Goal: Task Accomplishment & Management: Use online tool/utility

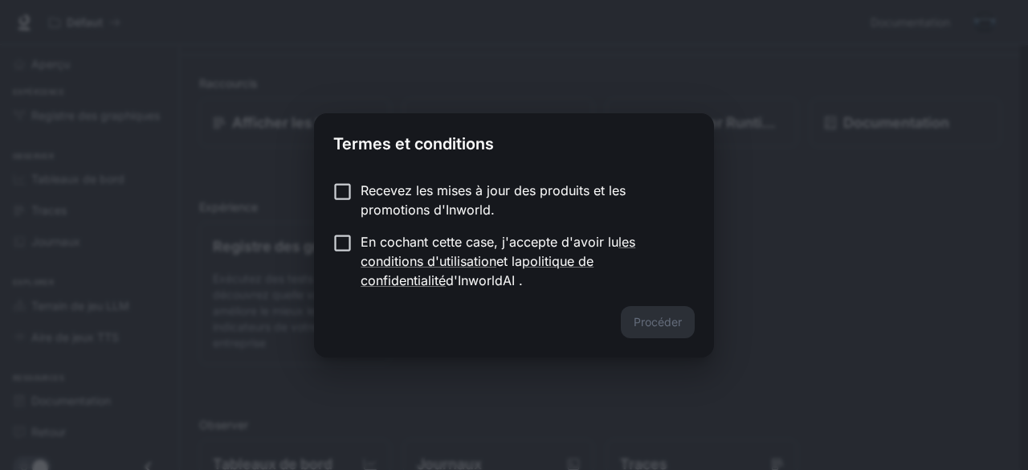
click at [333, 224] on form "Recevez les mises à jour des produits et les promotions d'Inworld. En cochant c…" at bounding box center [513, 235] width 361 height 109
click at [670, 328] on font "Procéder" at bounding box center [657, 322] width 48 height 14
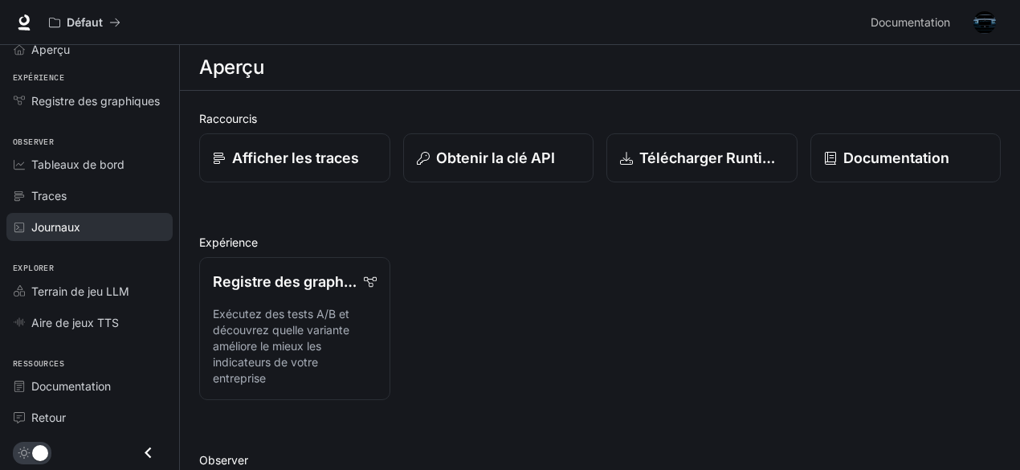
scroll to position [61, 0]
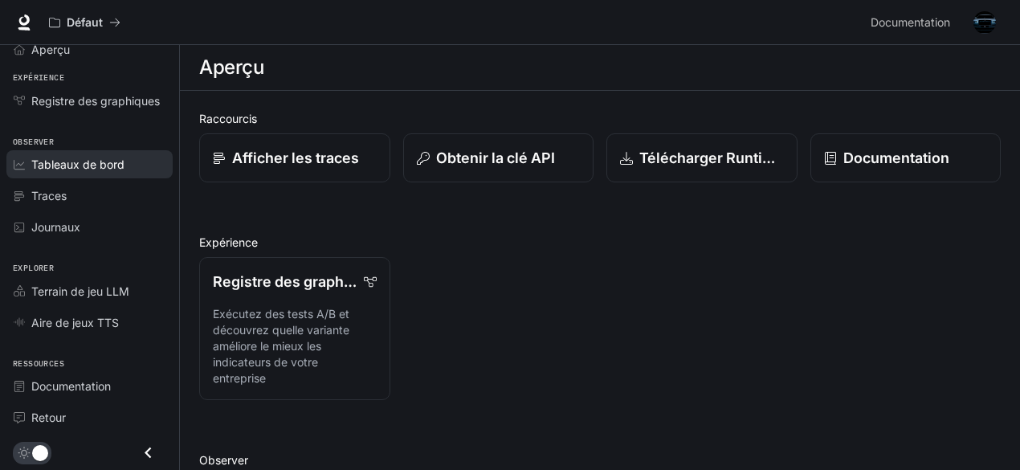
click at [95, 157] on font "Tableaux de bord" at bounding box center [77, 164] width 93 height 14
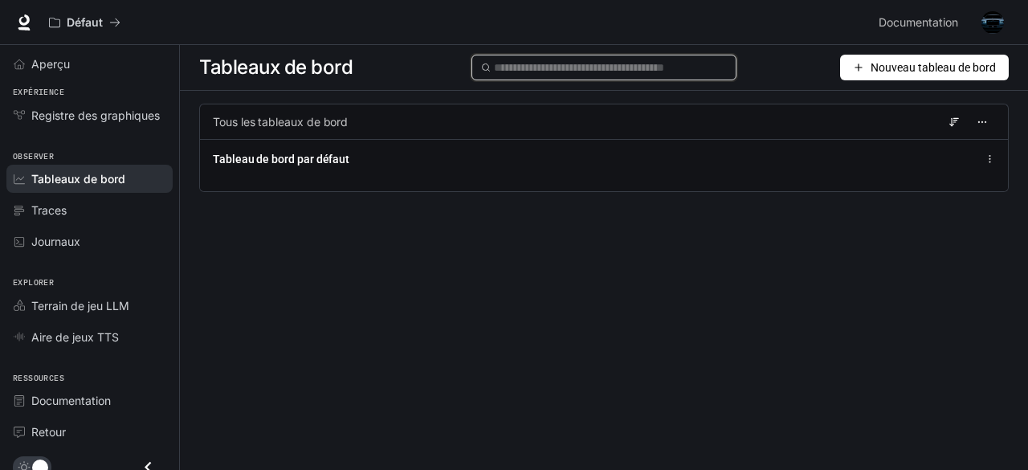
click at [626, 76] on input "text" at bounding box center [611, 68] width 234 height 18
type input "*"
click at [462, 136] on div "Tous les tableaux de bord" at bounding box center [603, 121] width 809 height 35
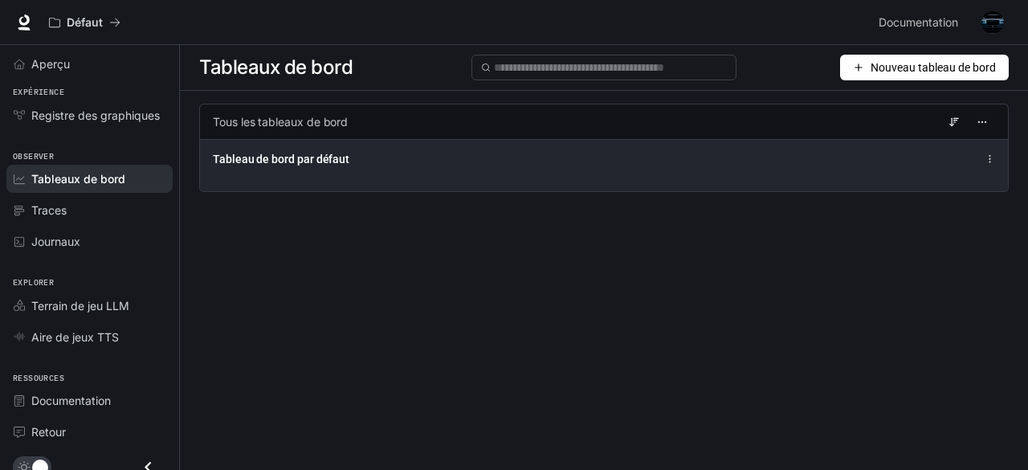
click at [447, 167] on div "Tableau de bord par défaut" at bounding box center [436, 159] width 447 height 16
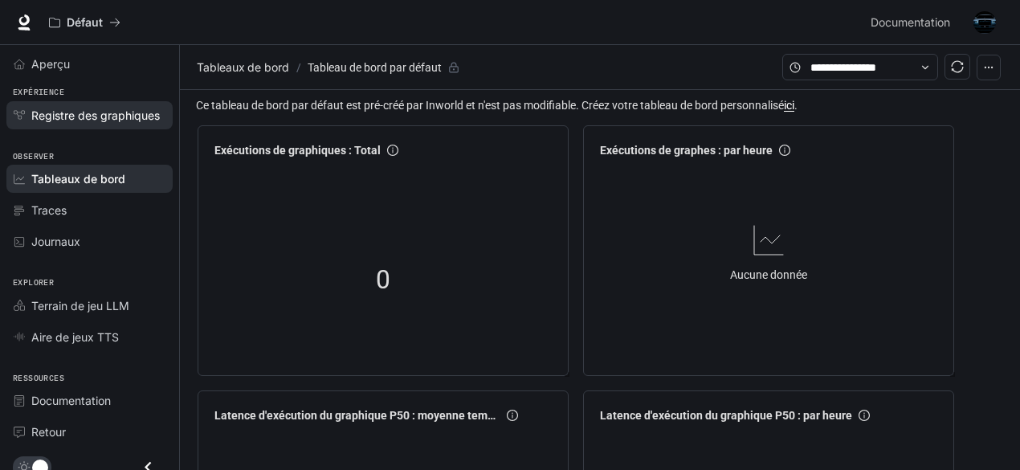
click at [136, 122] on font "Registre des graphiques" at bounding box center [95, 115] width 128 height 14
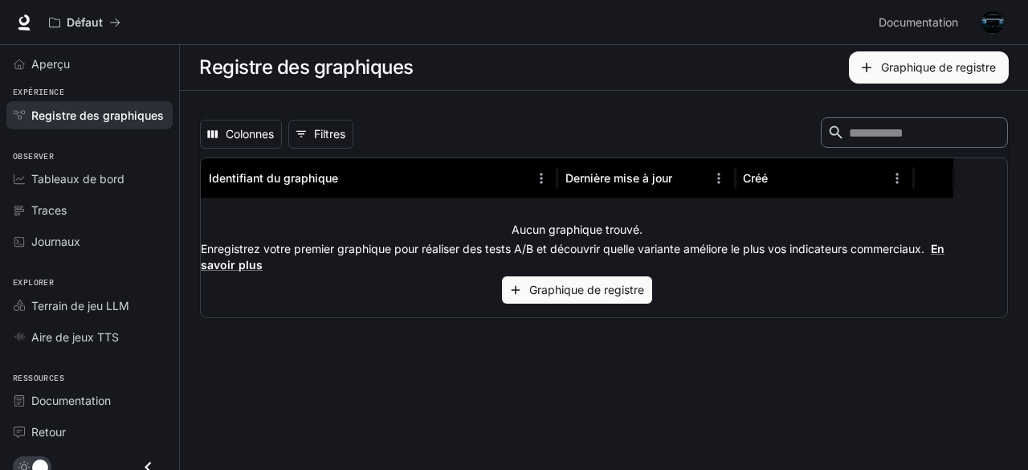
click at [743, 255] on font "Enregistrez votre premier graphique pour réaliser des tests A/B et découvrir qu…" at bounding box center [562, 249] width 723 height 14
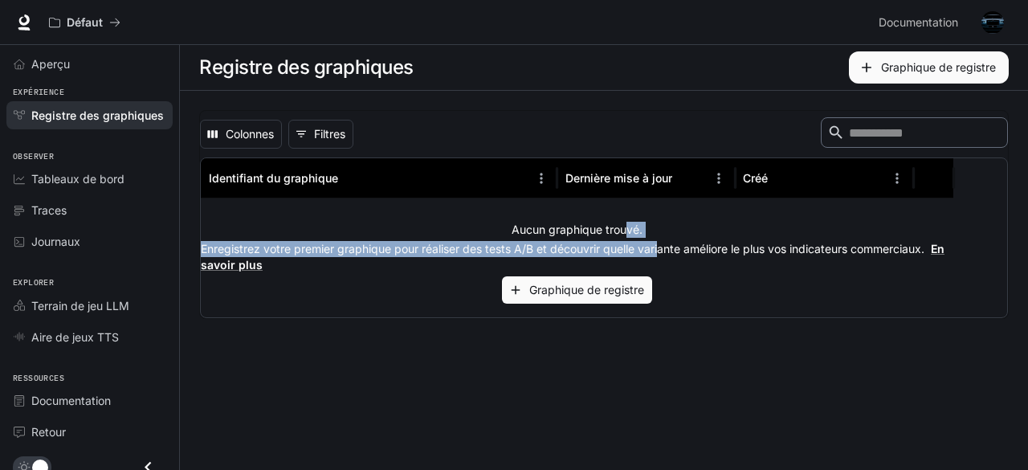
drag, startPoint x: 829, startPoint y: 272, endPoint x: 673, endPoint y: 259, distance: 156.3
click at [673, 259] on div "Aucun graphique trouvé. Enregistrez votre premier graphique pour réaliser des t…" at bounding box center [577, 262] width 752 height 128
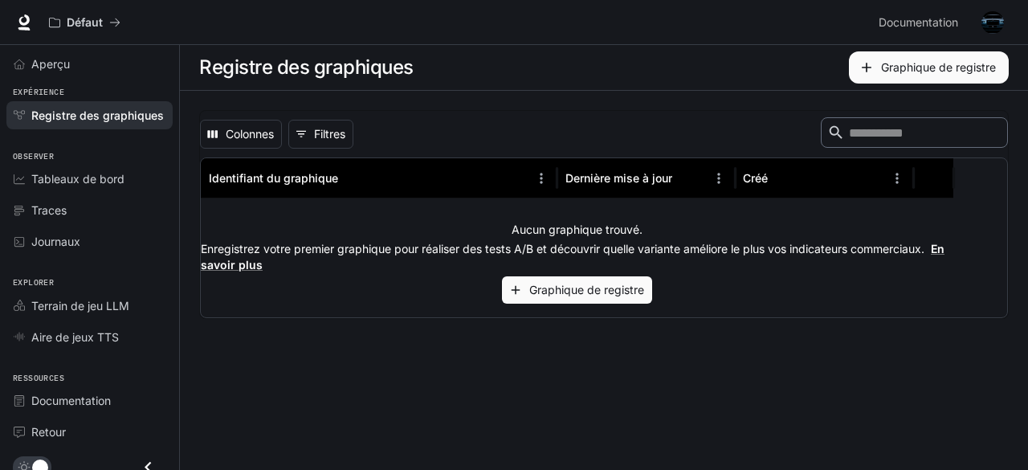
click at [479, 324] on div "Aucun graphique trouvé. Enregistrez votre premier graphique pour réaliser des t…" at bounding box center [577, 262] width 752 height 128
click at [596, 296] on font "Graphique de registre" at bounding box center [586, 290] width 115 height 14
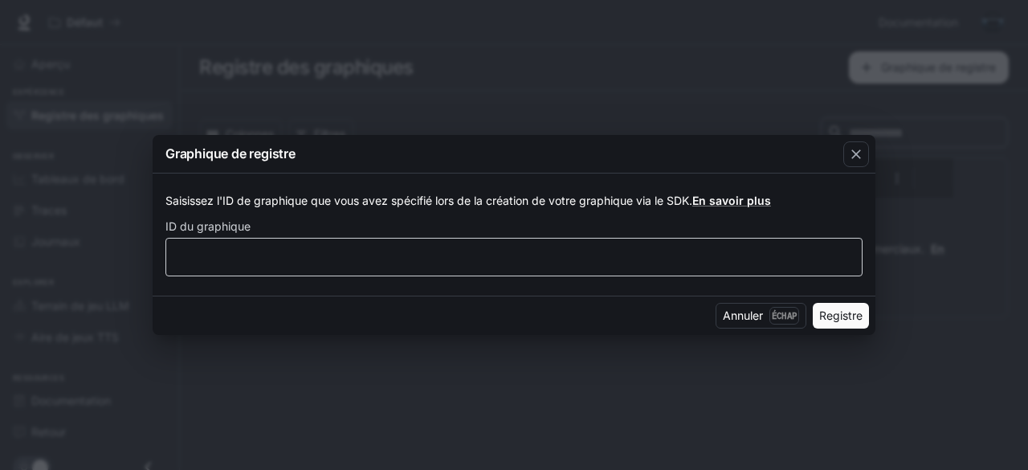
click at [401, 256] on div "​" at bounding box center [513, 257] width 697 height 39
type input "*****"
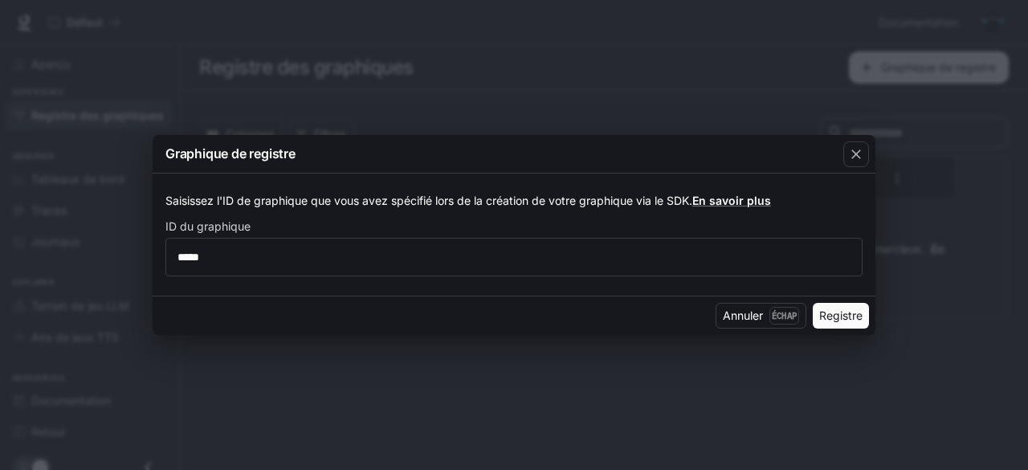
click at [822, 322] on font "Registre" at bounding box center [840, 315] width 43 height 14
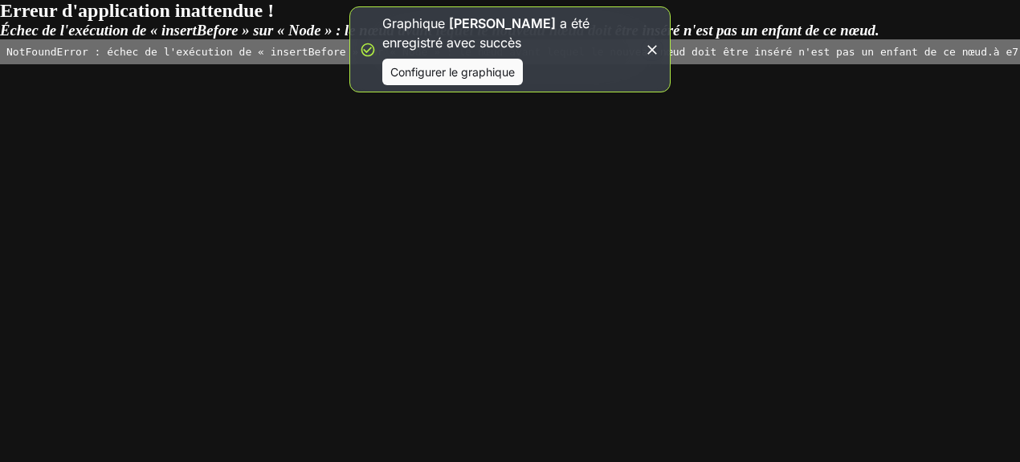
click at [649, 51] on icon "button" at bounding box center [652, 50] width 16 height 16
